Goal: Information Seeking & Learning: Learn about a topic

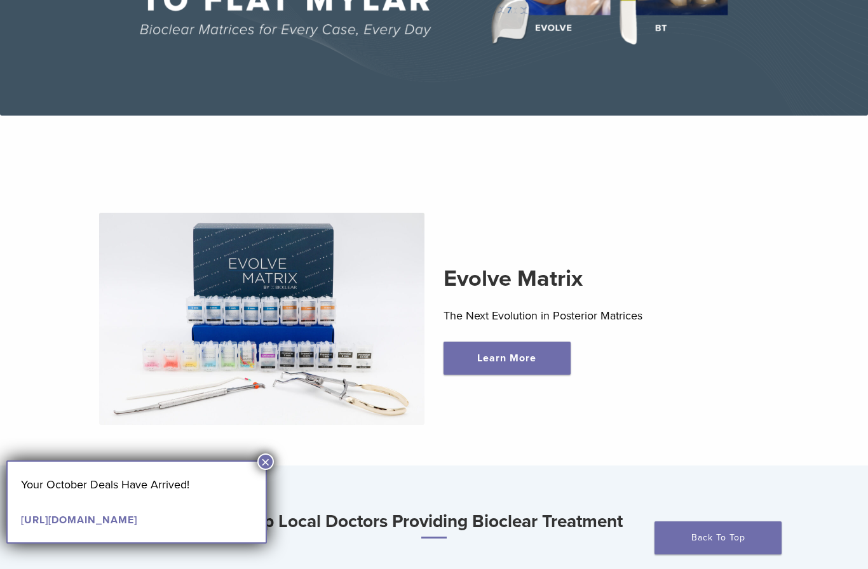
scroll to position [228, 0]
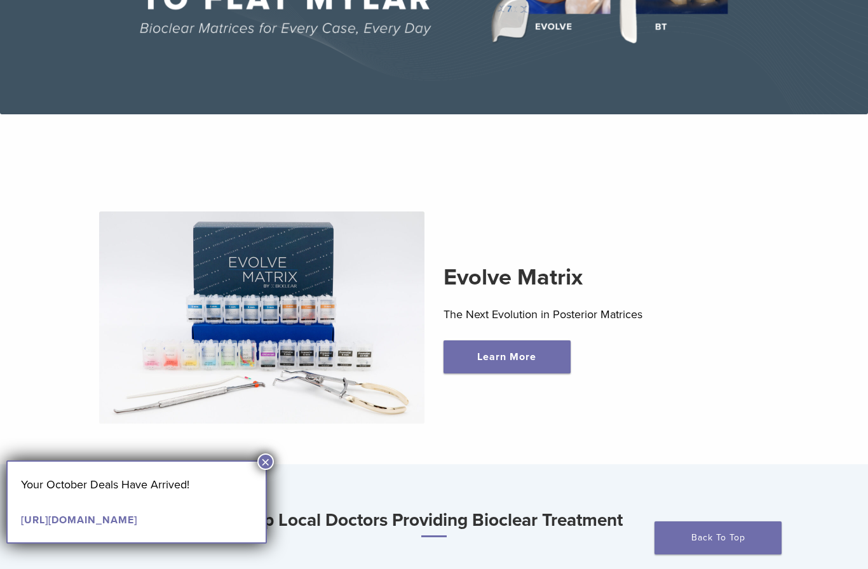
click at [269, 459] on button "×" at bounding box center [265, 462] width 17 height 17
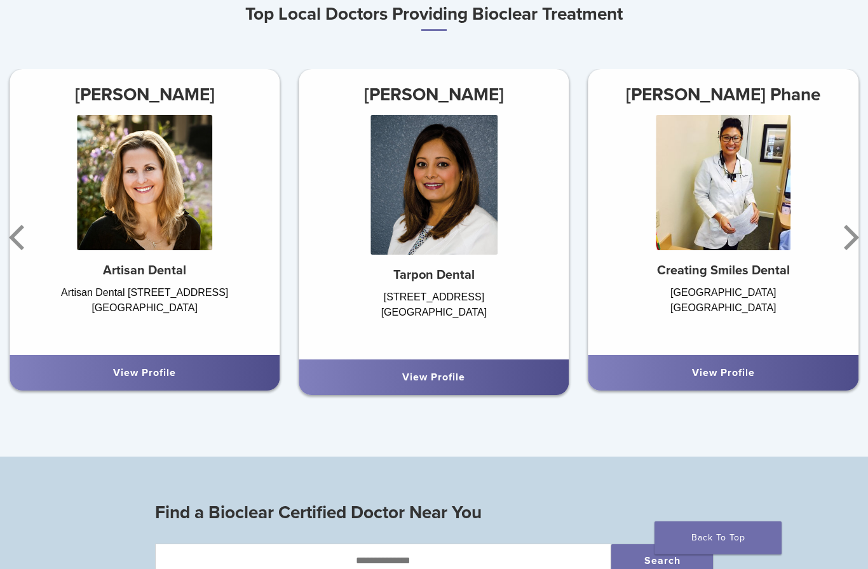
scroll to position [735, 0]
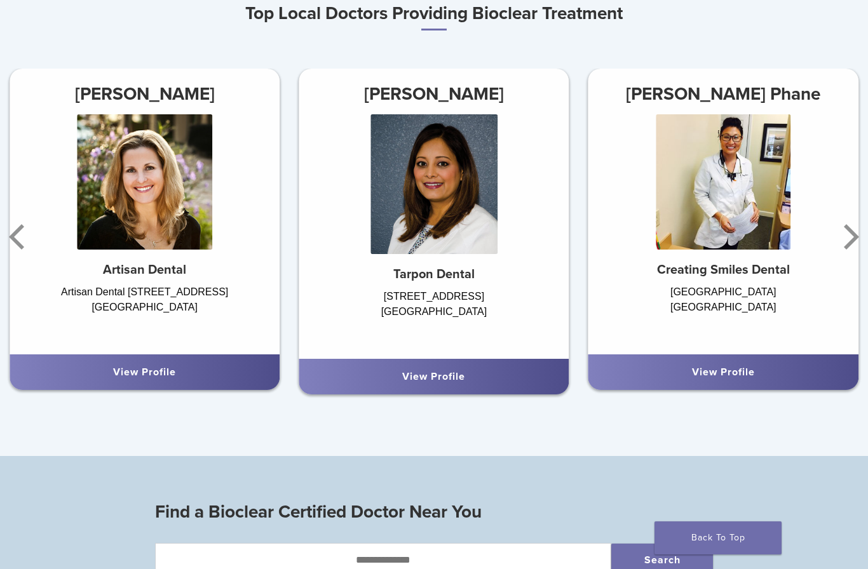
click at [850, 234] on icon "Next" at bounding box center [848, 237] width 25 height 76
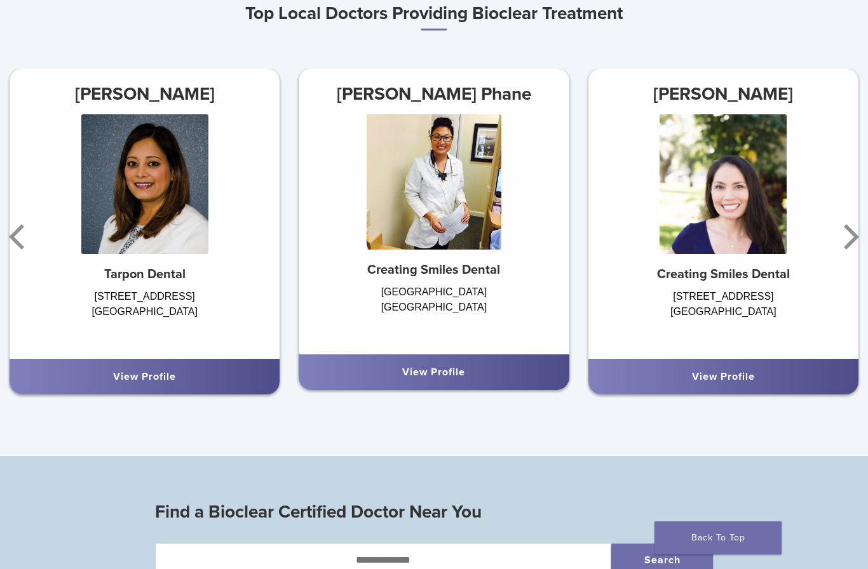
click at [853, 233] on icon "Next" at bounding box center [851, 236] width 15 height 25
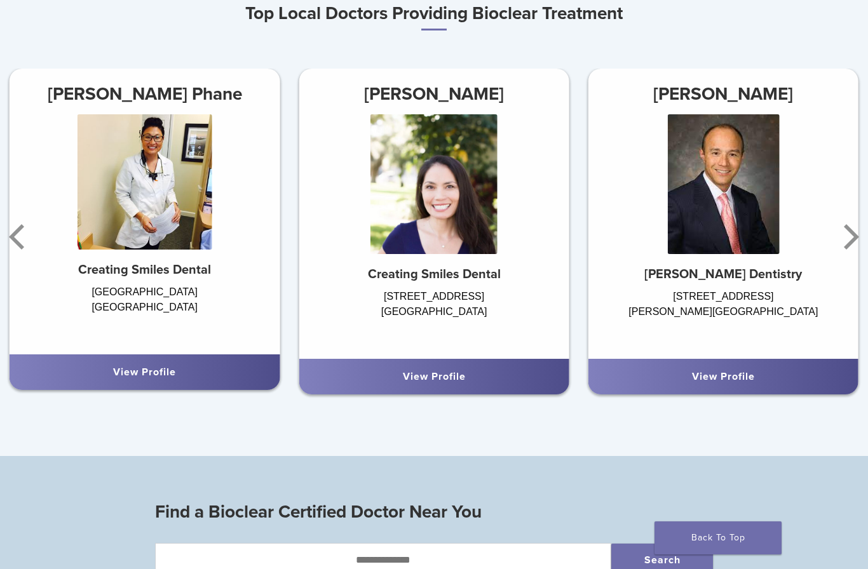
click at [852, 235] on icon "Next" at bounding box center [848, 237] width 25 height 76
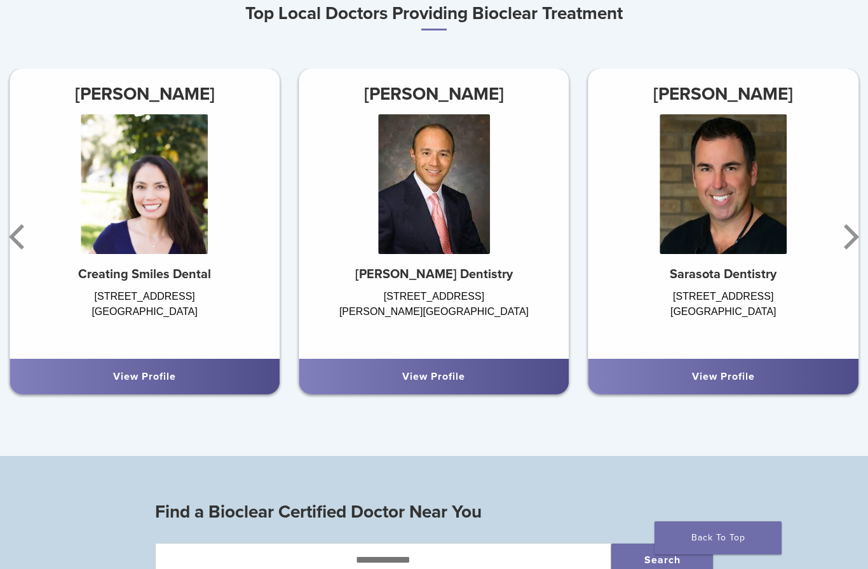
click at [853, 235] on icon "Next" at bounding box center [848, 237] width 25 height 76
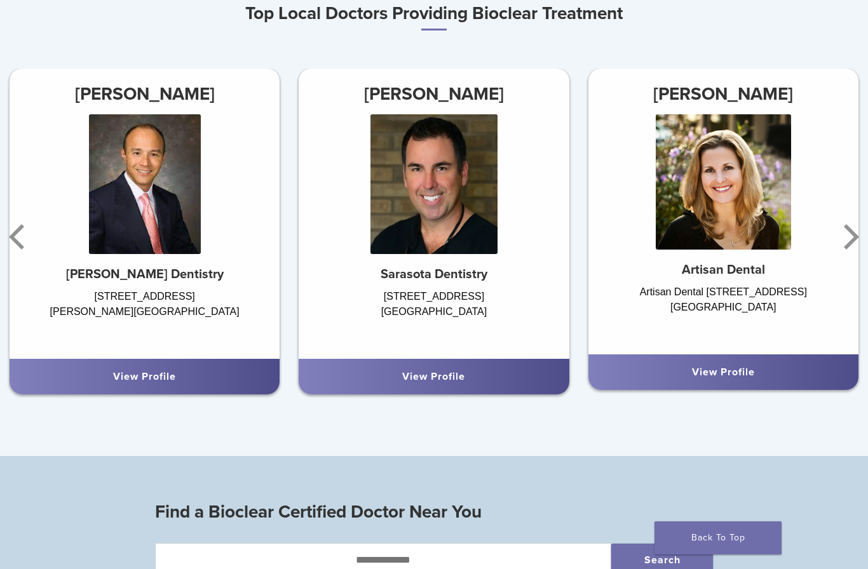
click at [852, 243] on icon "Next" at bounding box center [851, 236] width 15 height 25
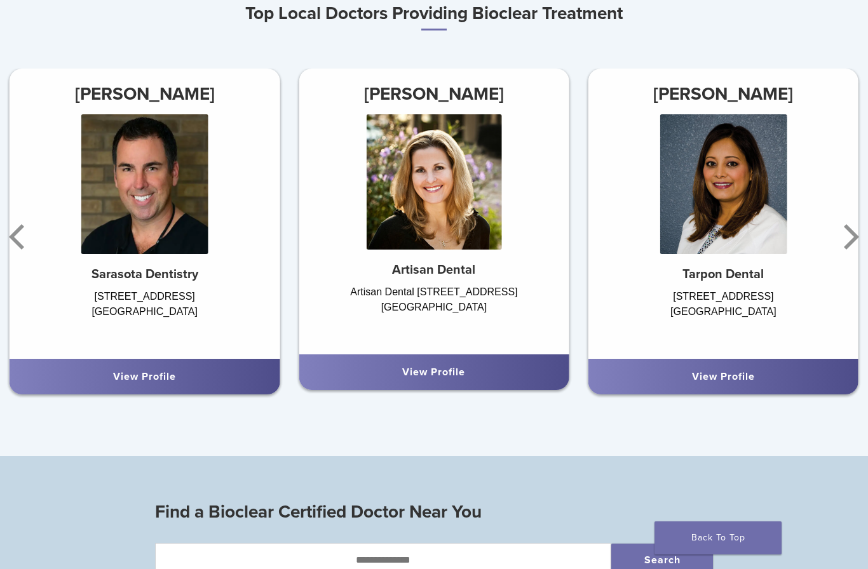
click at [852, 237] on icon "Next" at bounding box center [848, 237] width 25 height 76
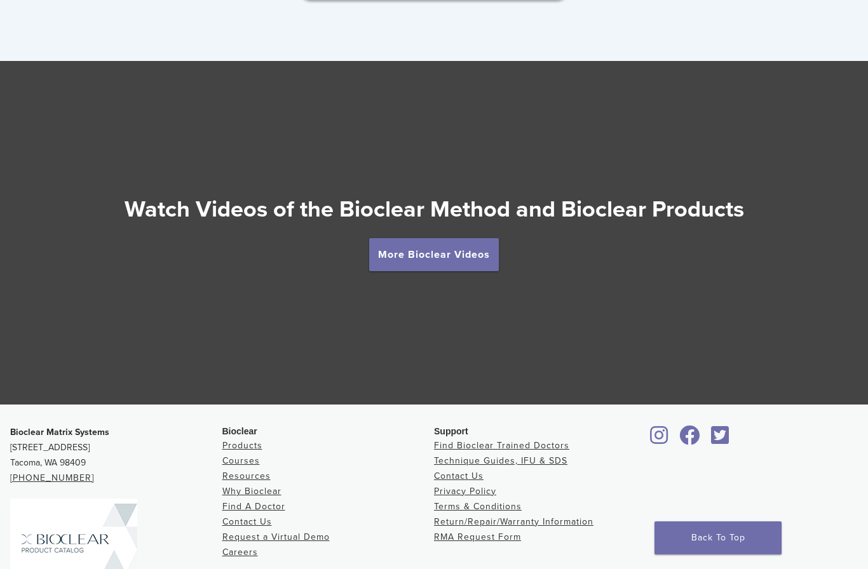
scroll to position [2150, 0]
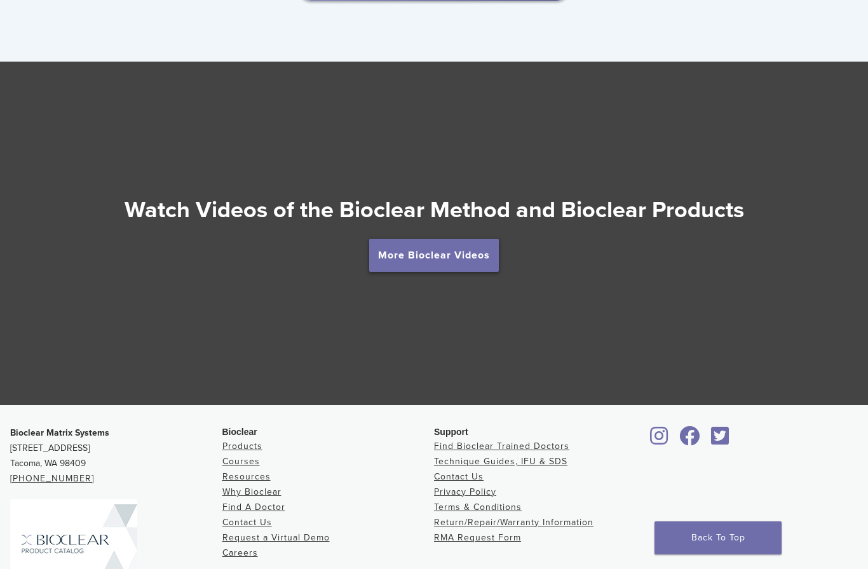
click at [473, 259] on link "More Bioclear Videos" at bounding box center [434, 255] width 130 height 33
click at [536, 195] on h2 "Watch Videos of the Bioclear Method and Bioclear Products" at bounding box center [434, 210] width 868 height 31
click at [480, 239] on link "More Bioclear Videos" at bounding box center [434, 255] width 130 height 33
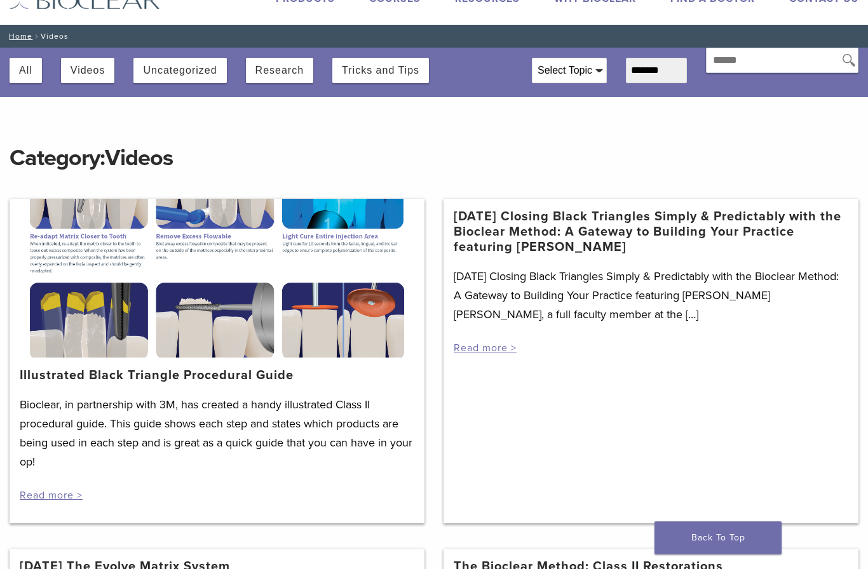
scroll to position [48, 0]
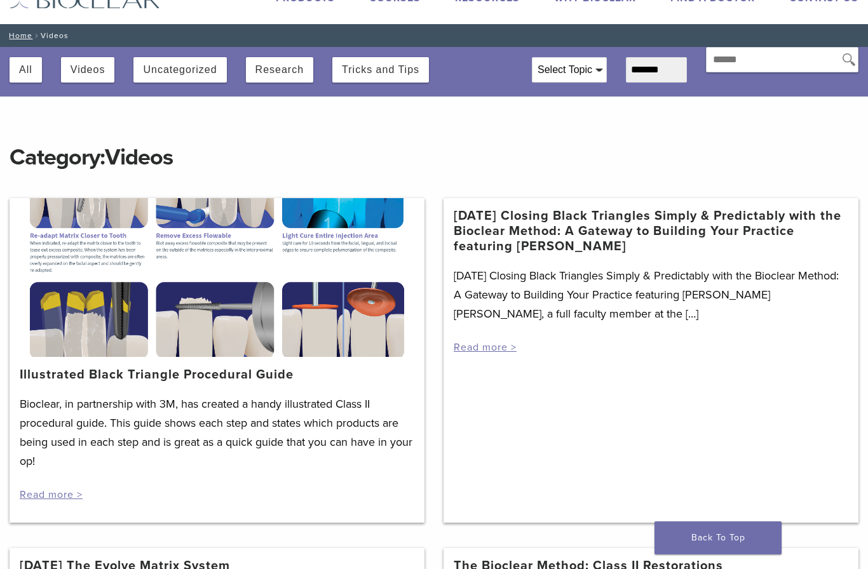
click at [145, 377] on link "Illustrated Black Triangle Procedural Guide" at bounding box center [157, 374] width 274 height 15
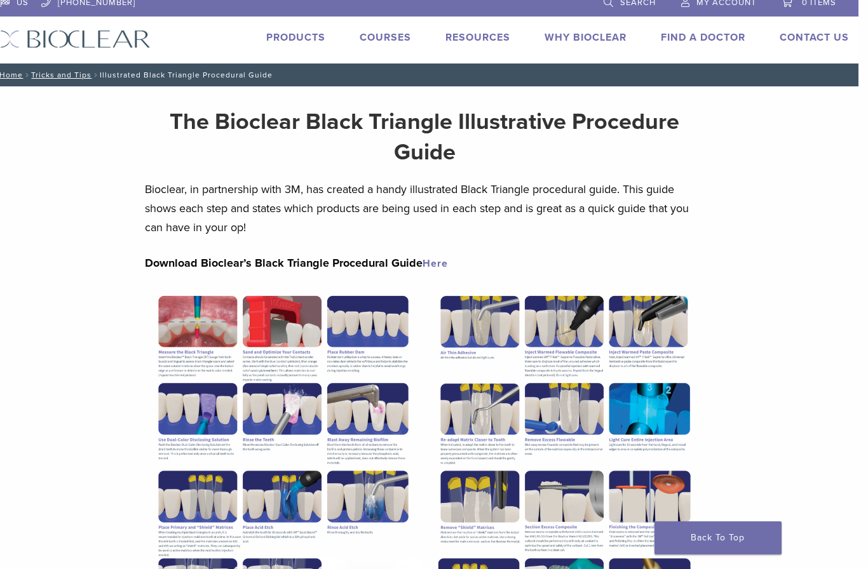
scroll to position [10, 10]
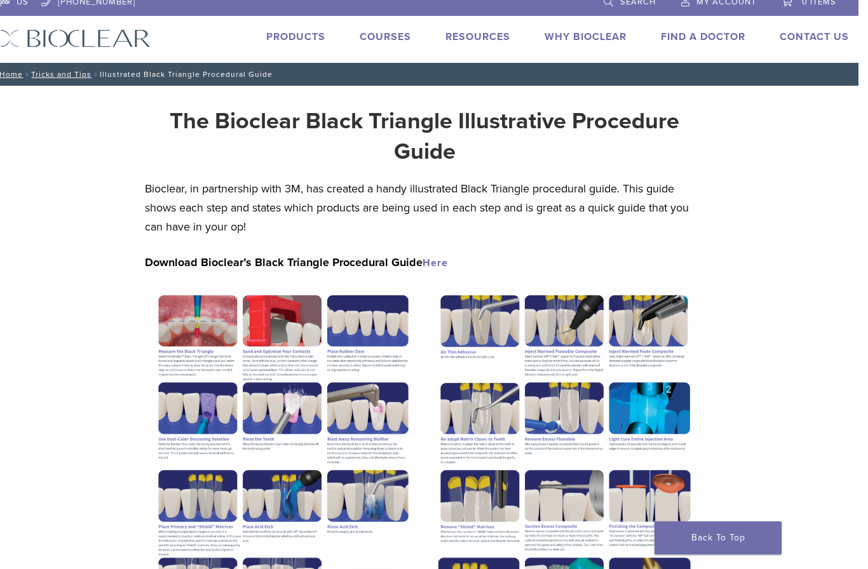
click at [346, 365] on img at bounding box center [283, 467] width 277 height 359
click at [297, 350] on img at bounding box center [283, 467] width 277 height 359
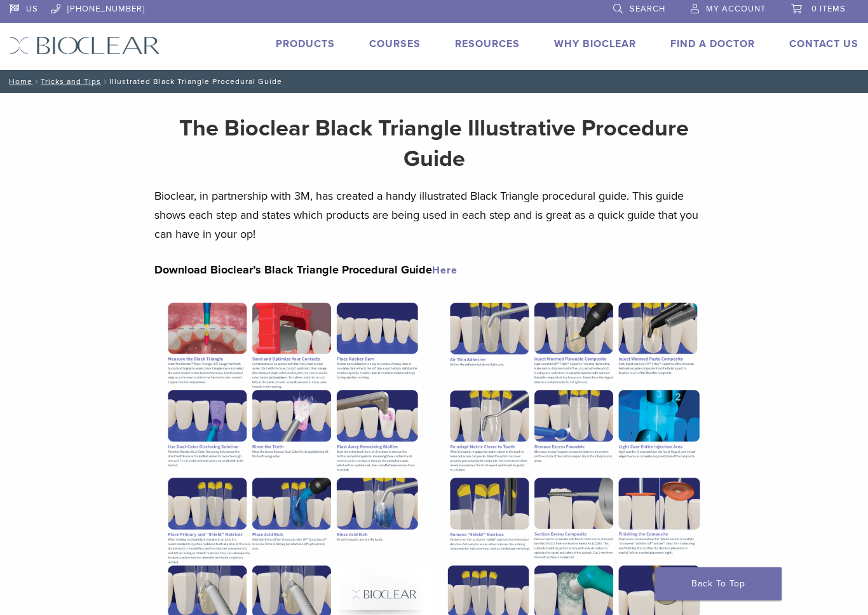
scroll to position [0, 0]
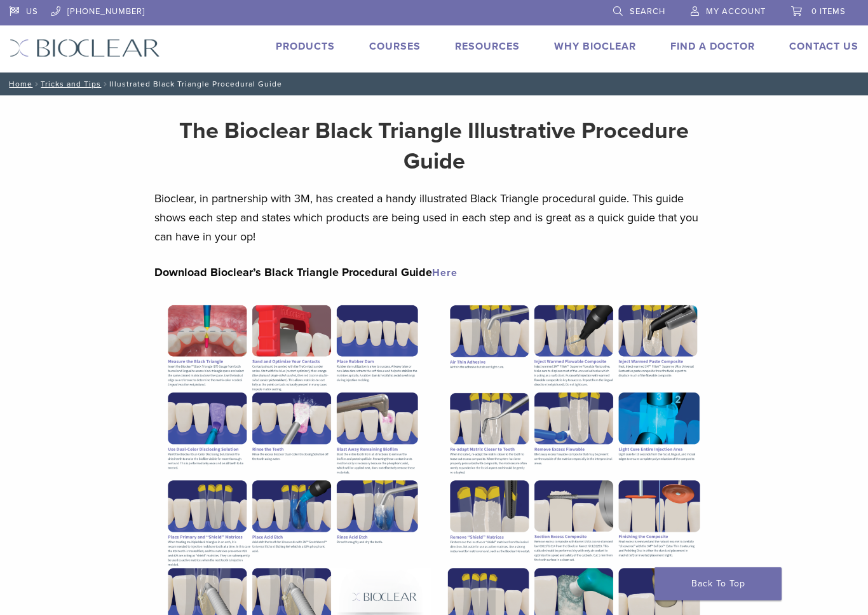
click at [183, 10] on li at bounding box center [376, 12] width 437 height 24
click at [67, 48] on img at bounding box center [85, 48] width 151 height 18
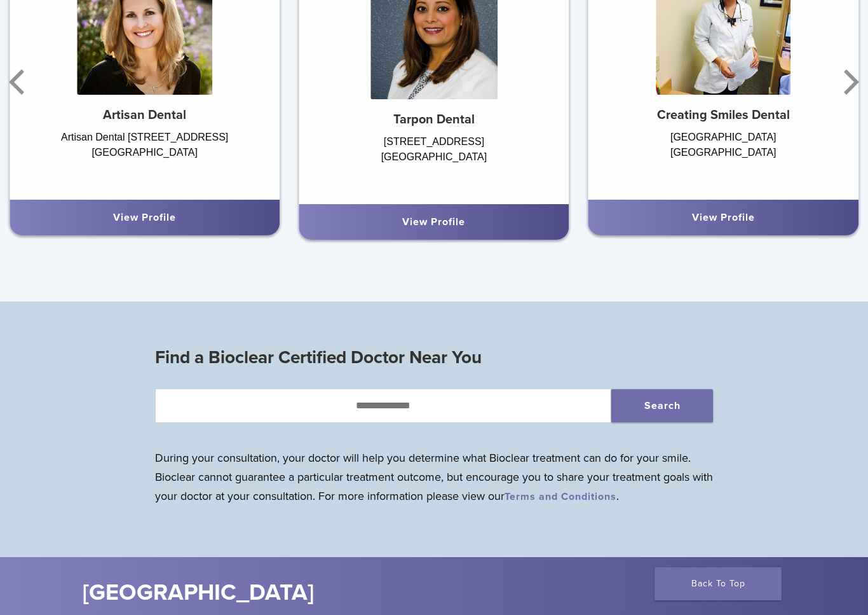
scroll to position [803, 0]
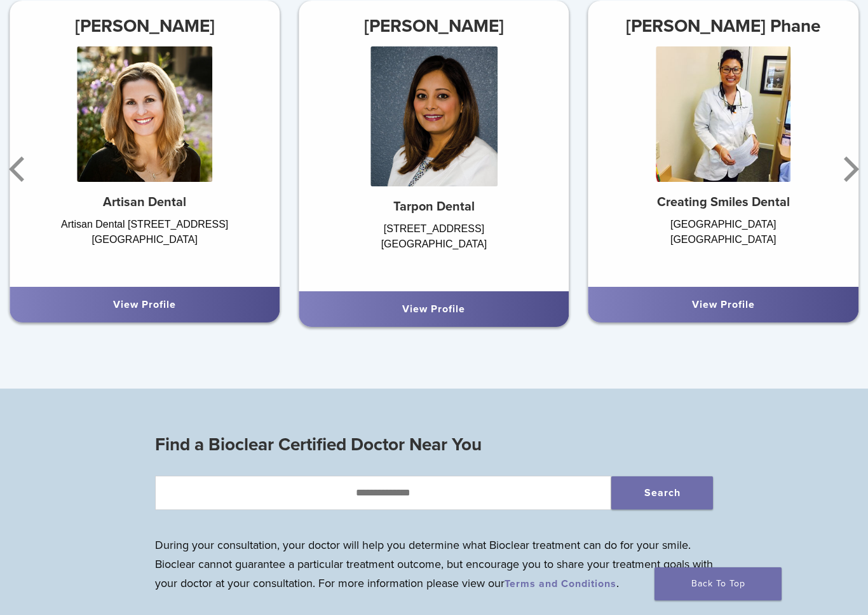
click at [526, 236] on div "2611 Keystone Rd, Suite B-7 Tarpon Springs, FL 34688" at bounding box center [434, 249] width 270 height 57
click at [524, 312] on div "View Profile" at bounding box center [434, 308] width 250 height 15
click at [451, 105] on img at bounding box center [433, 116] width 127 height 140
click at [465, 307] on link "View Profile" at bounding box center [433, 308] width 63 height 13
click at [465, 306] on link "View Profile" at bounding box center [433, 308] width 63 height 13
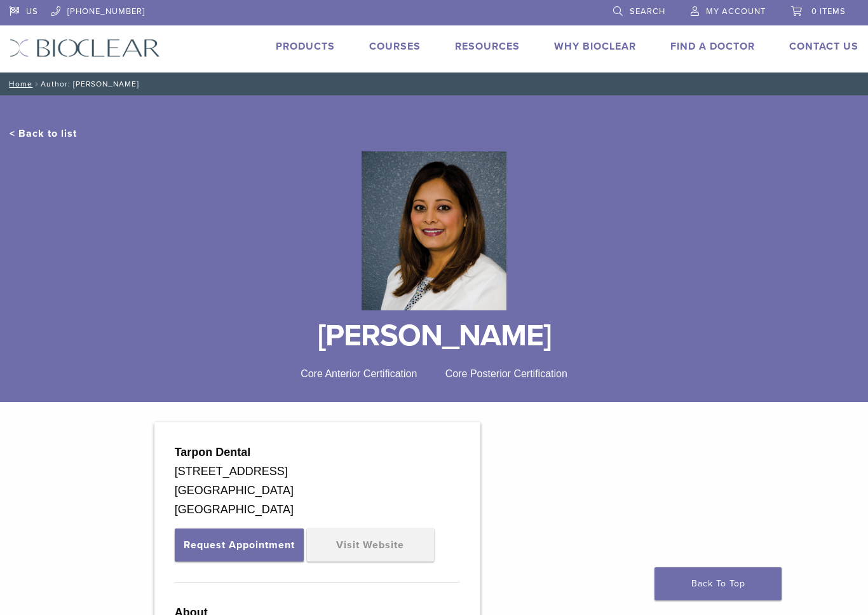
click at [601, 46] on link "Why Bioclear" at bounding box center [595, 46] width 82 height 13
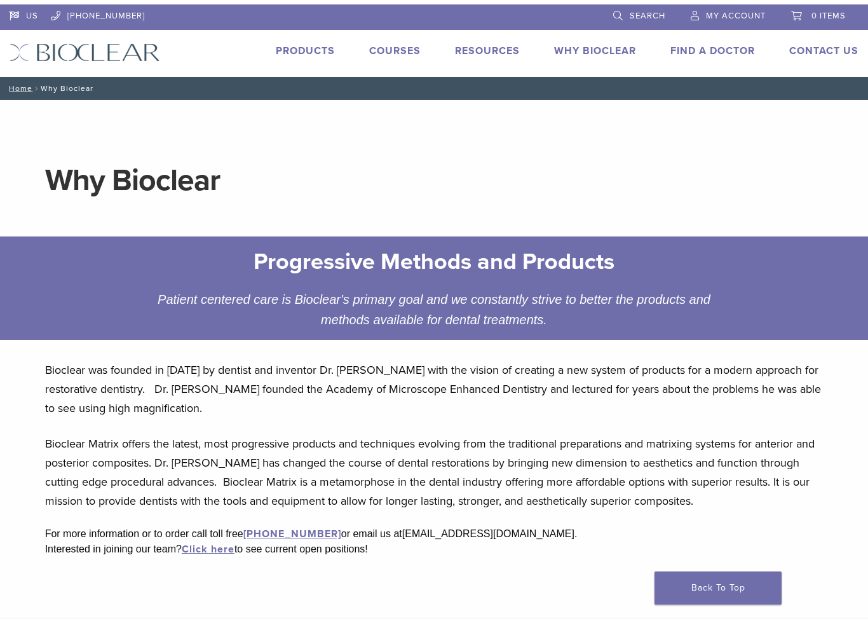
scroll to position [0, -1]
